Goal: Information Seeking & Learning: Learn about a topic

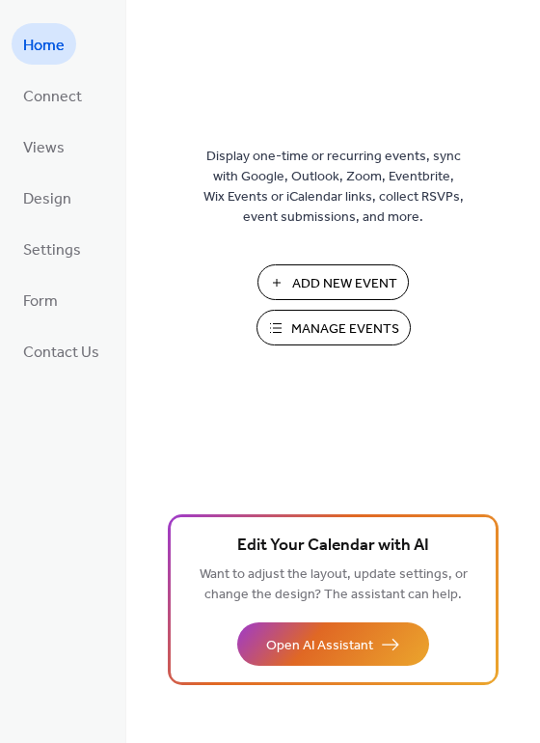
click at [335, 322] on span "Manage Events" at bounding box center [345, 329] width 108 height 20
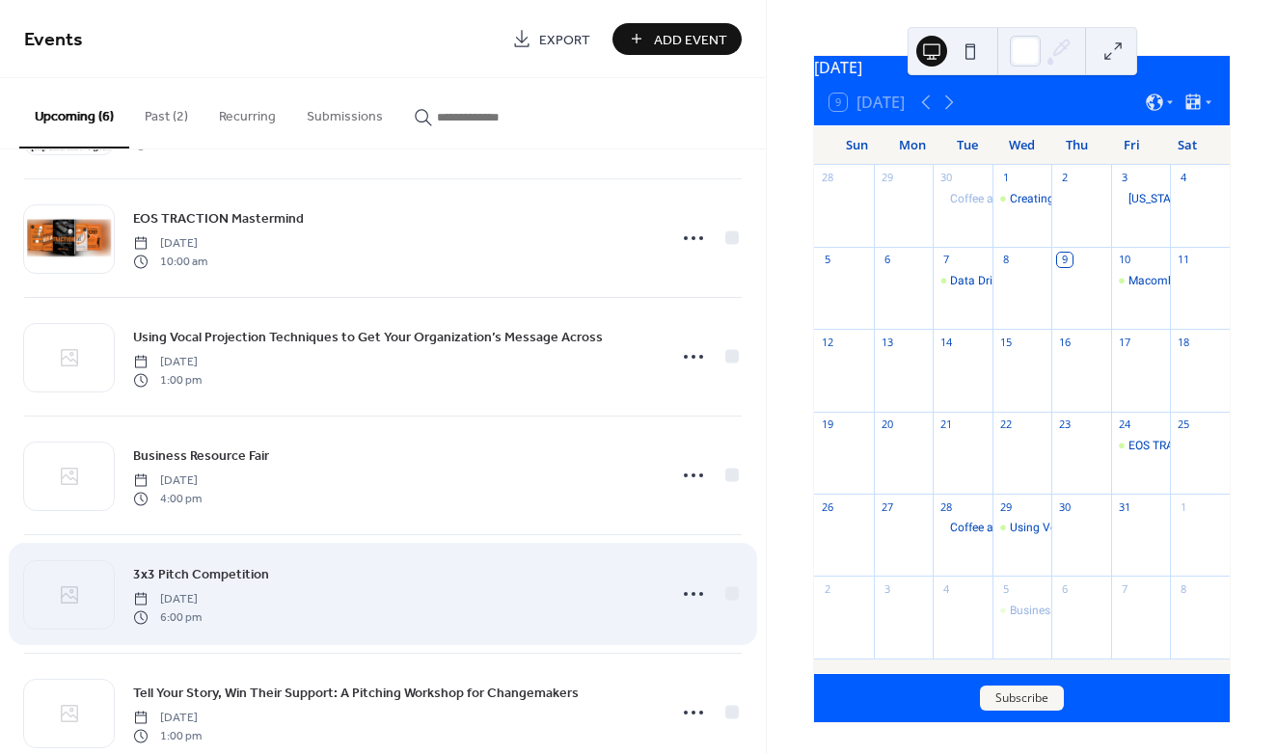
scroll to position [160, 0]
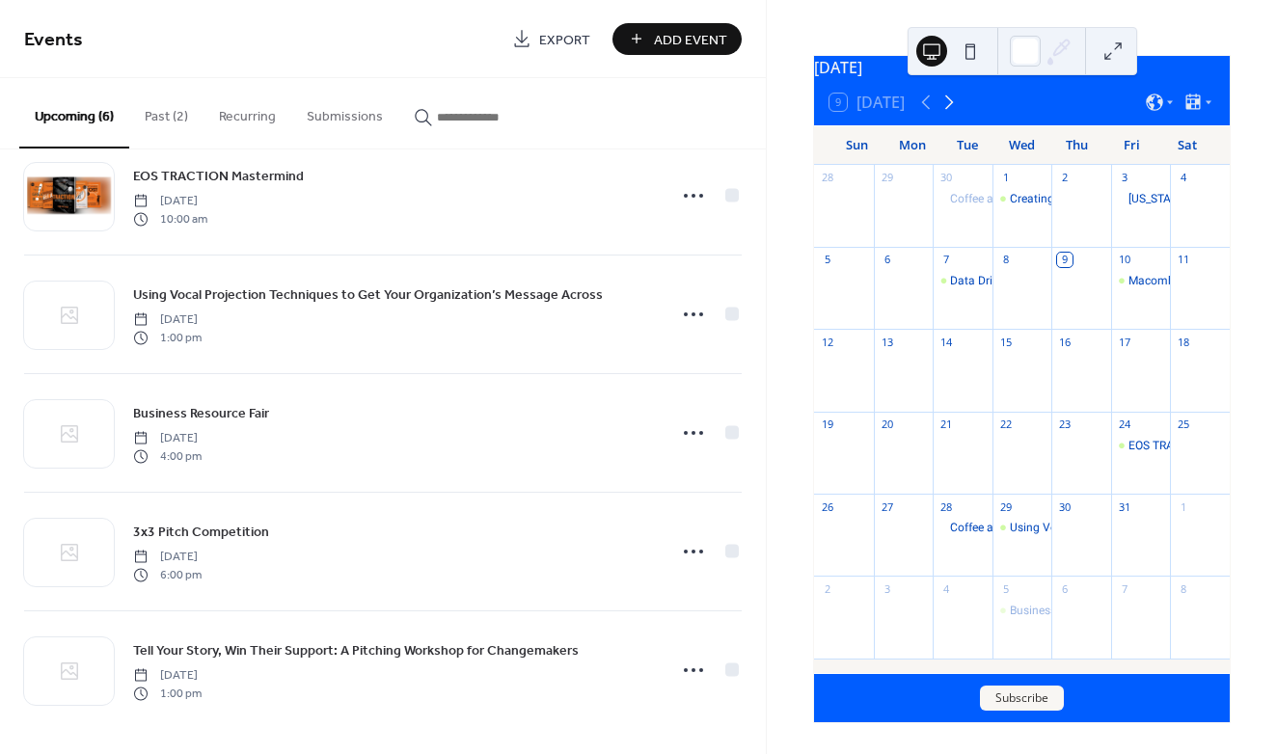
click at [949, 106] on icon at bounding box center [949, 102] width 23 height 23
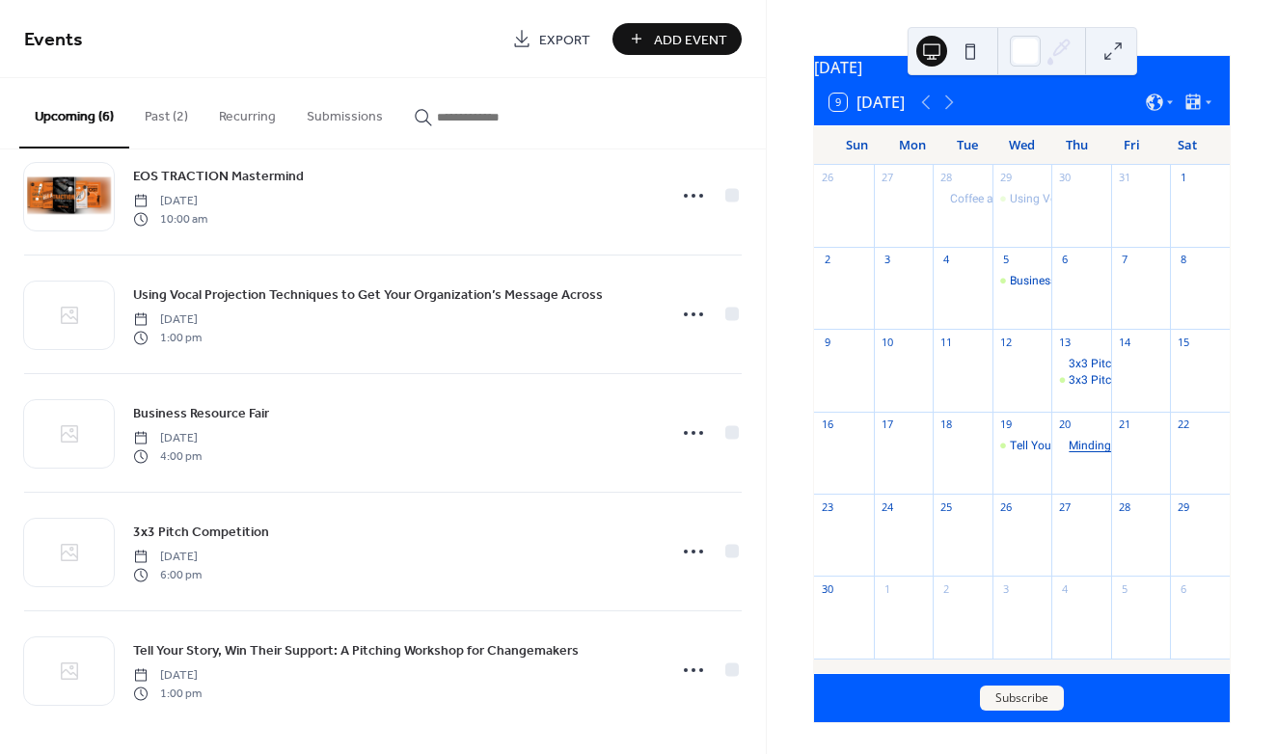
click at [1076, 448] on div "Minding Your Business Workshop" at bounding box center [1156, 446] width 175 height 16
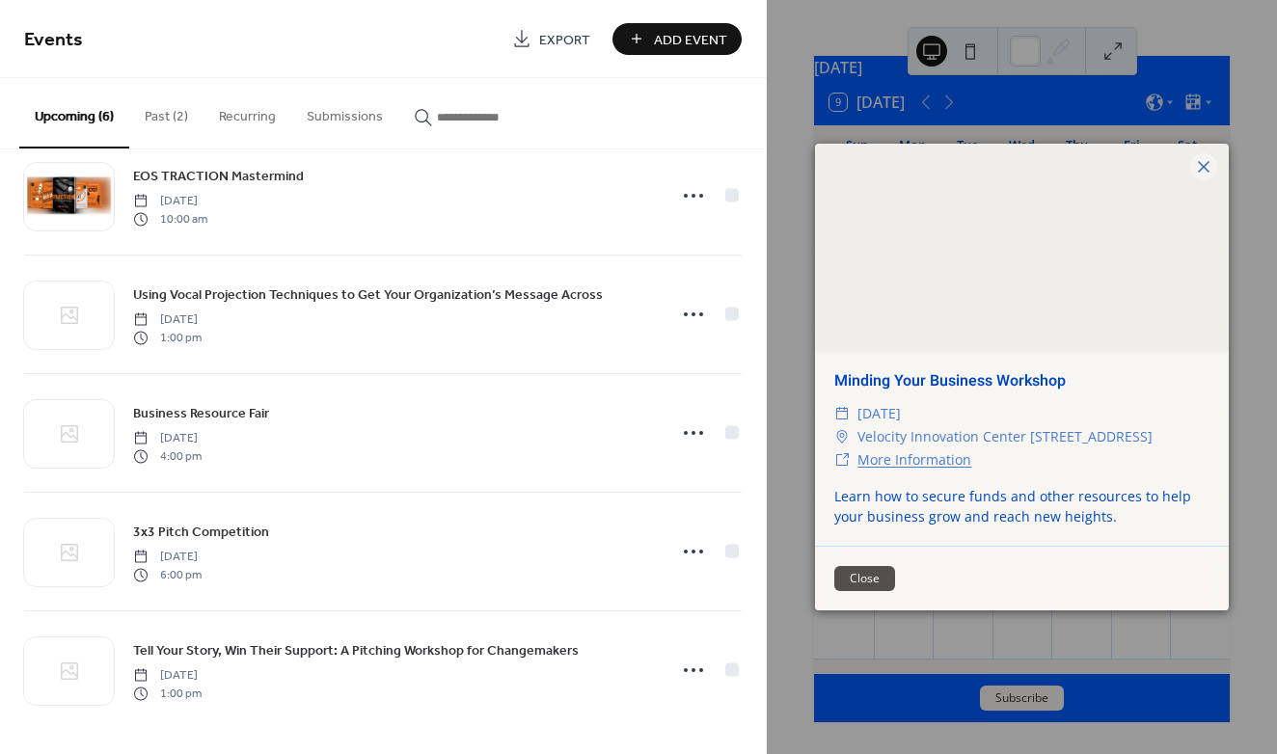
click at [950, 463] on link "More Information" at bounding box center [915, 460] width 114 height 18
